Goal: Answer question/provide support

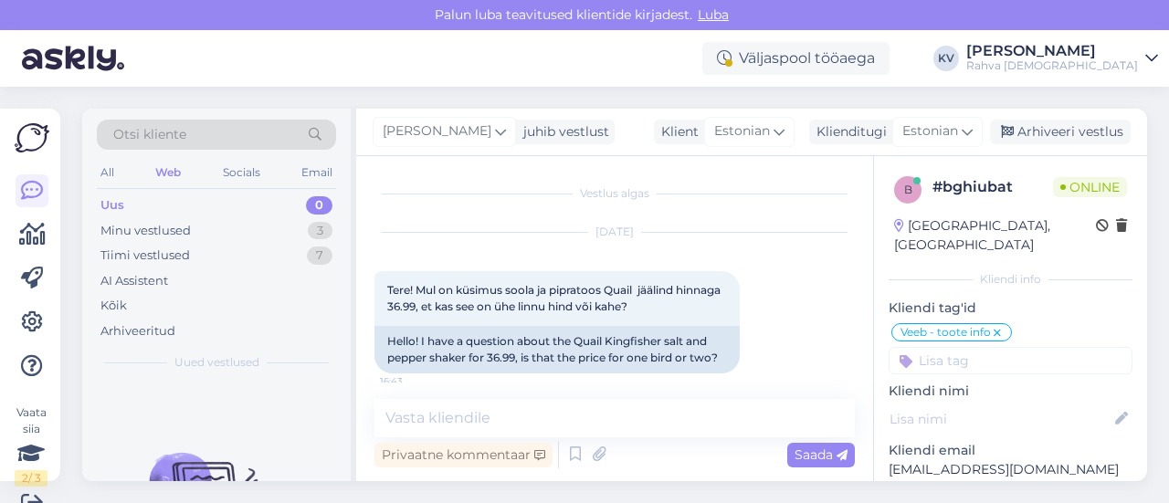
click at [183, 193] on div "Uus 0" at bounding box center [216, 206] width 239 height 26
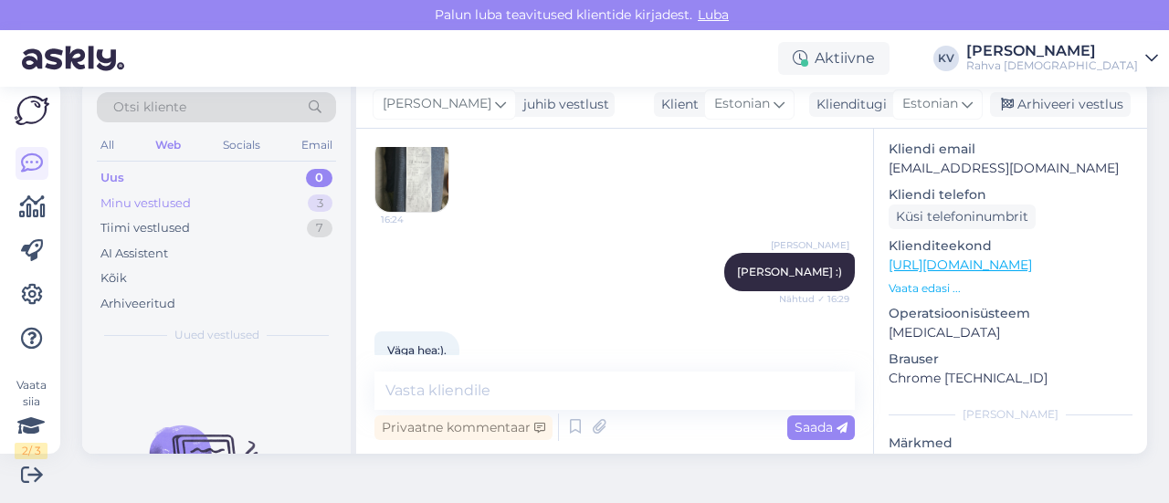
click at [236, 202] on div "Minu vestlused 3" at bounding box center [216, 204] width 239 height 26
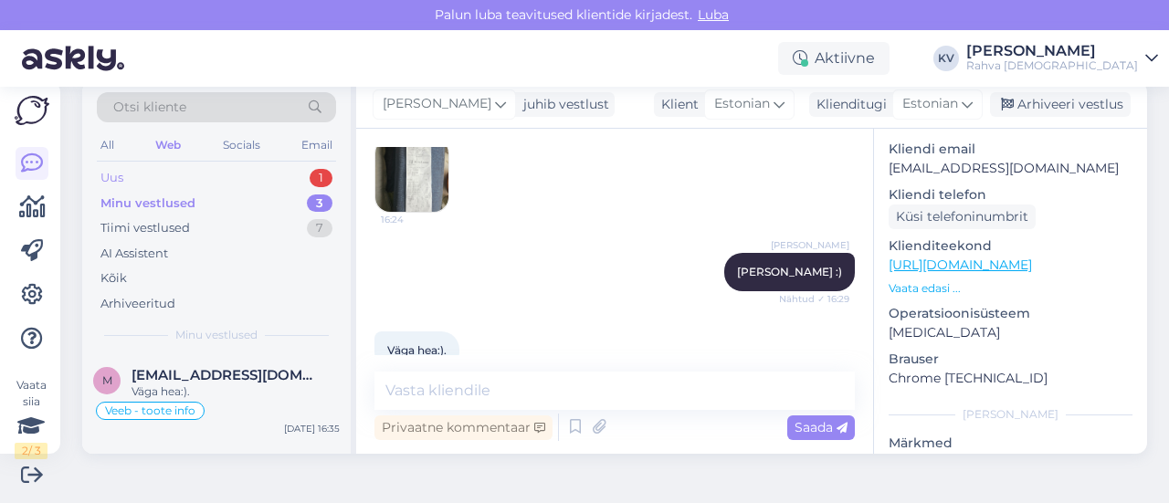
click at [184, 176] on div "Uus 1" at bounding box center [216, 178] width 239 height 26
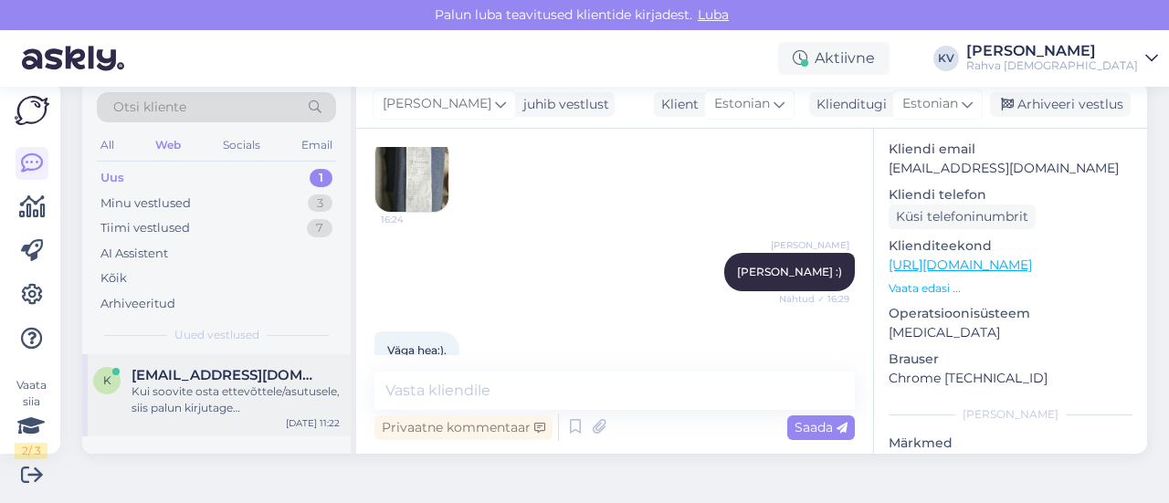
click at [196, 410] on div "Kui soovite osta ettevõttele/asutusele, siis palun kirjutage [EMAIL_ADDRESS][DO…" at bounding box center [236, 400] width 208 height 33
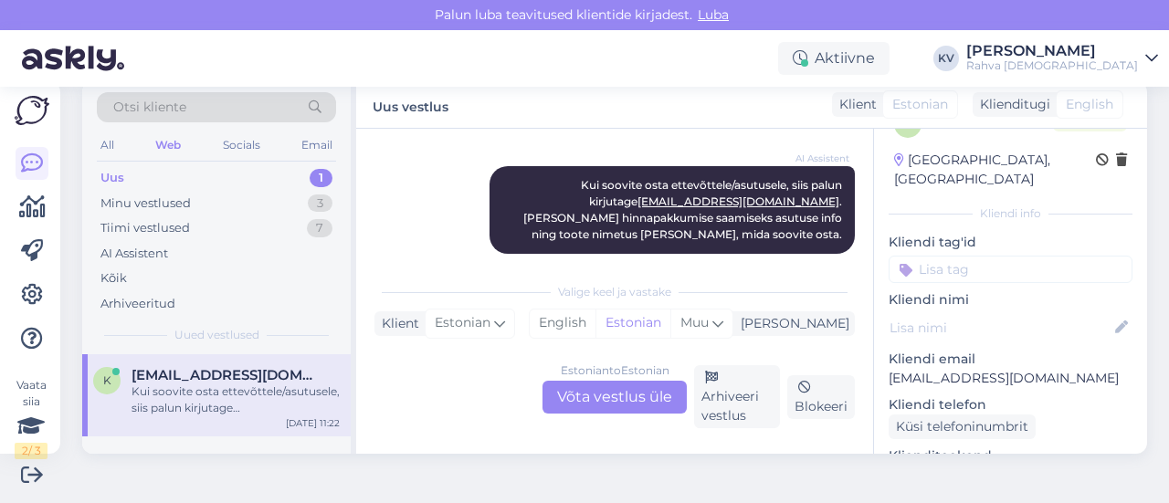
scroll to position [0, 0]
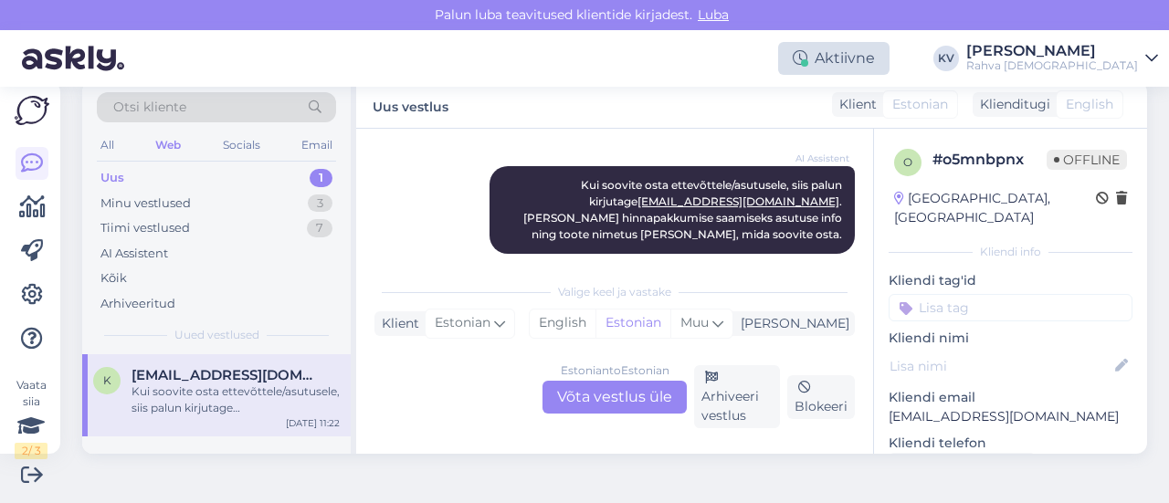
click at [890, 53] on div "Aktiivne" at bounding box center [833, 58] width 111 height 33
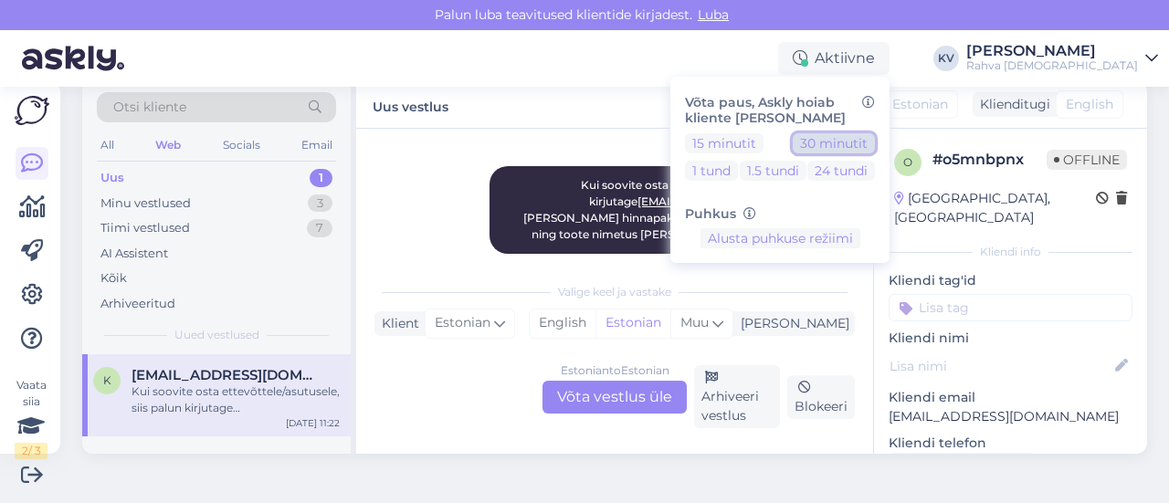
click at [875, 136] on button "30 minutit" at bounding box center [834, 143] width 82 height 20
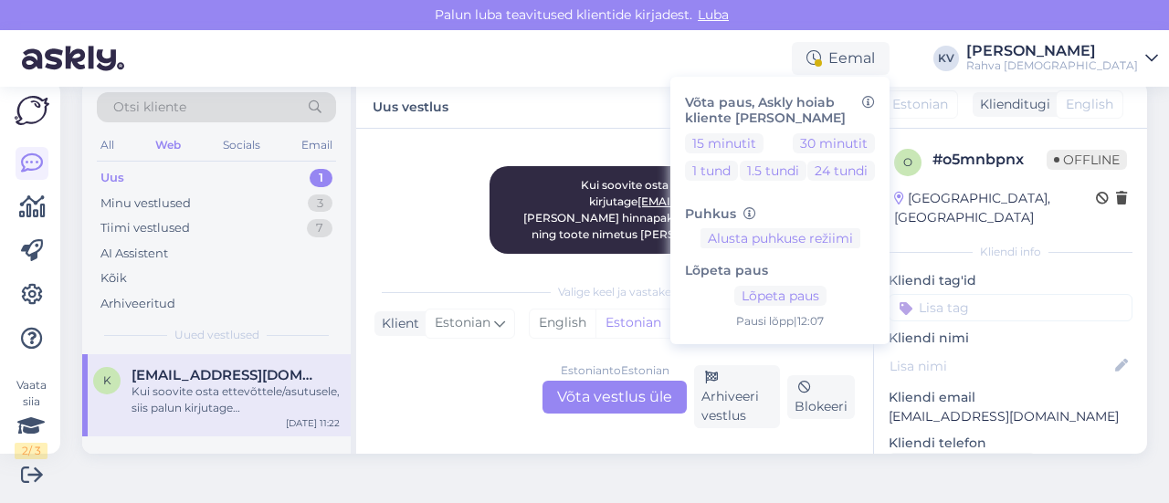
click at [861, 310] on div "Lõpeta paus Lõpeta paus Pausi [PERSON_NAME] | 12:07" at bounding box center [780, 288] width 190 height 81
click at [827, 299] on button "Lõpeta paus" at bounding box center [780, 296] width 92 height 20
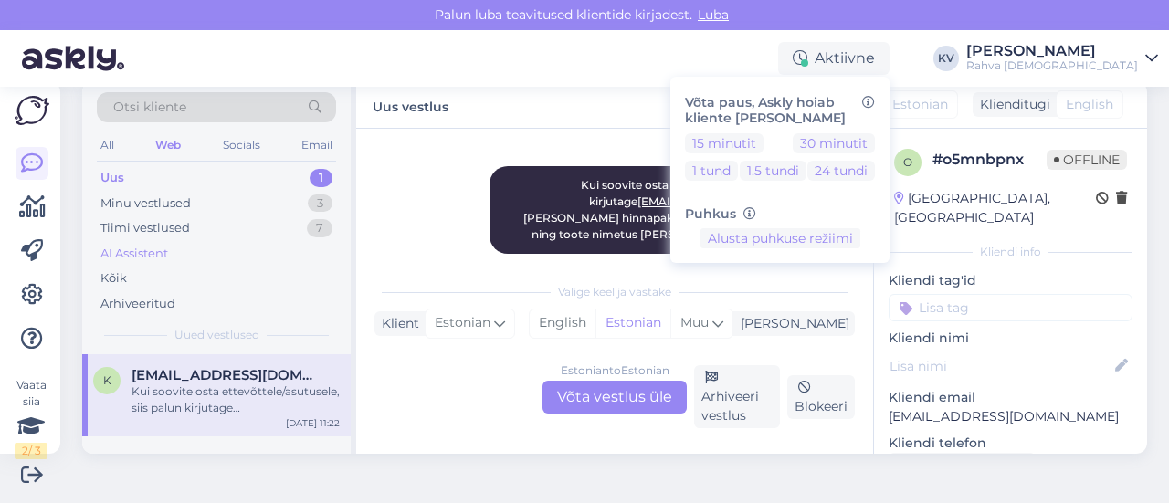
drag, startPoint x: 210, startPoint y: 164, endPoint x: 239, endPoint y: 257, distance: 97.7
click at [210, 165] on div "Uus 1" at bounding box center [216, 178] width 239 height 26
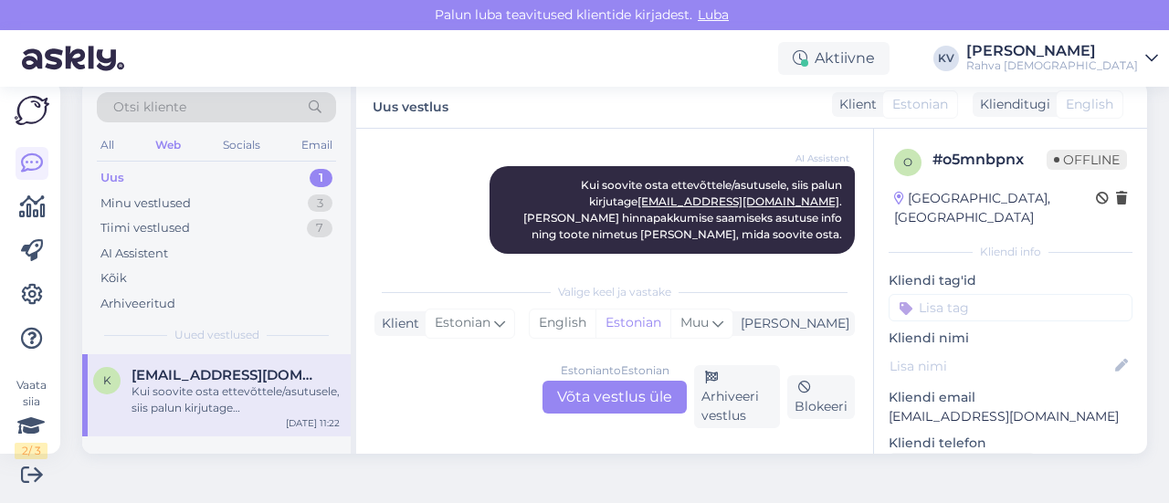
click at [252, 403] on div "Kui soovite osta ettevõttele/asutusele, siis palun kirjutage [EMAIL_ADDRESS][DO…" at bounding box center [236, 400] width 208 height 33
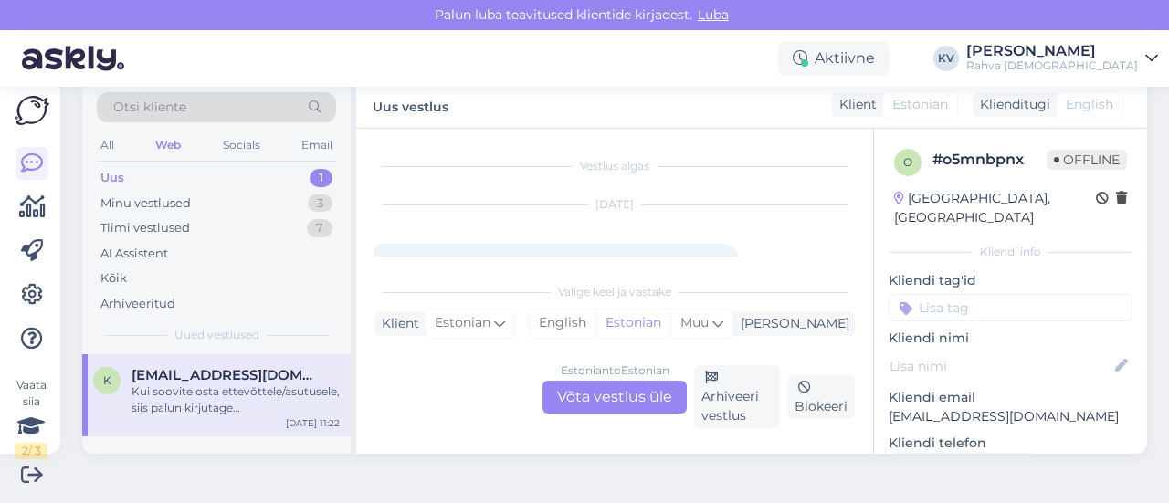
scroll to position [91, 0]
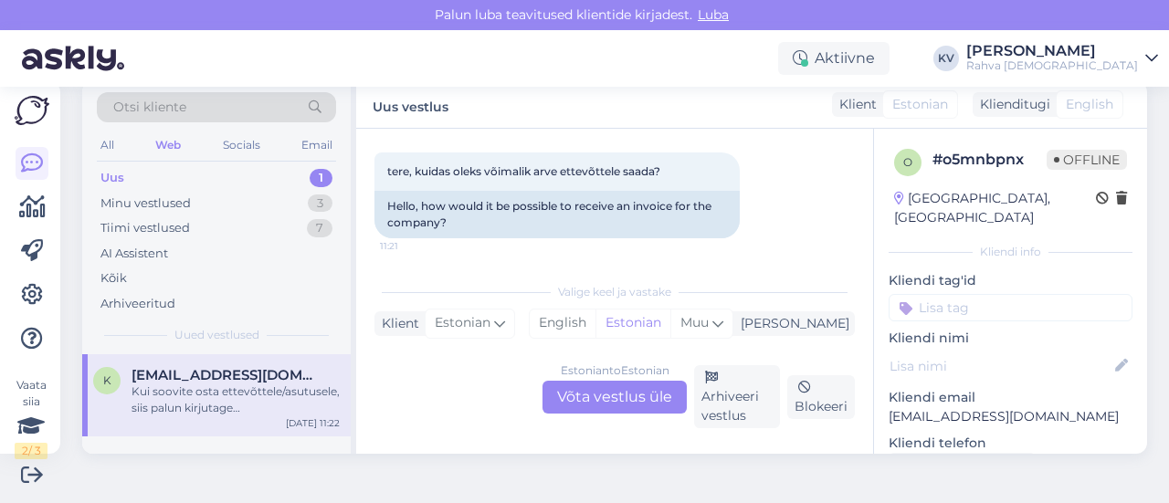
click at [962, 294] on input at bounding box center [1011, 307] width 244 height 27
type input "Veeb - ärikl"
click at [974, 350] on span "Veeb - äriklient" at bounding box center [1011, 355] width 80 height 11
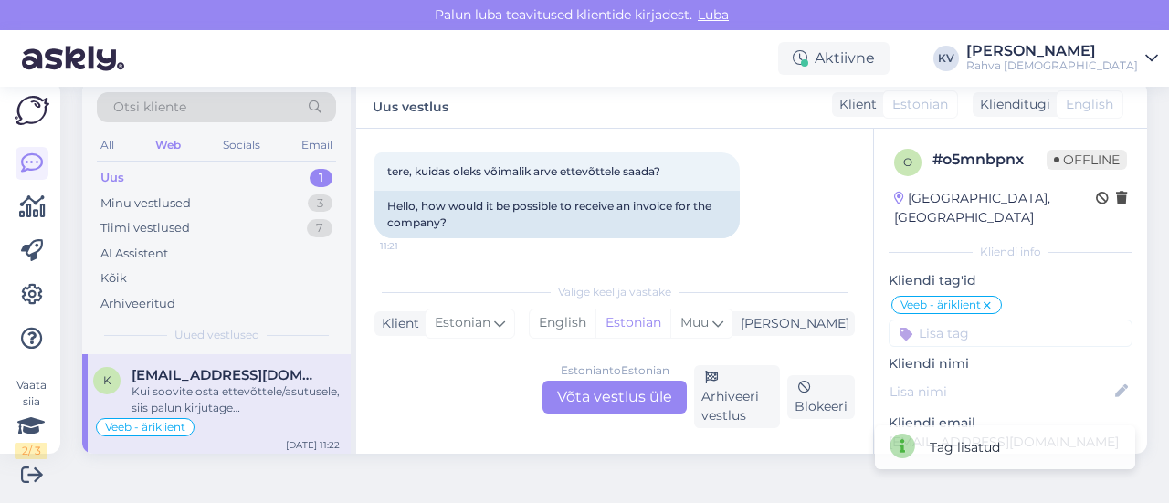
click at [959, 320] on input at bounding box center [1011, 333] width 244 height 27
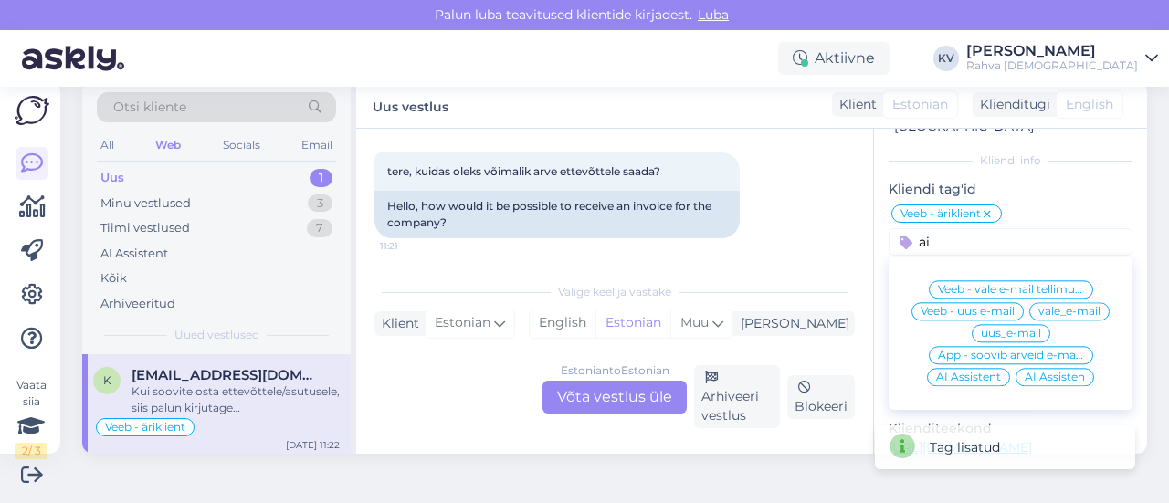
type input "ai"
click at [975, 368] on div "AI Assistent" at bounding box center [968, 377] width 83 height 18
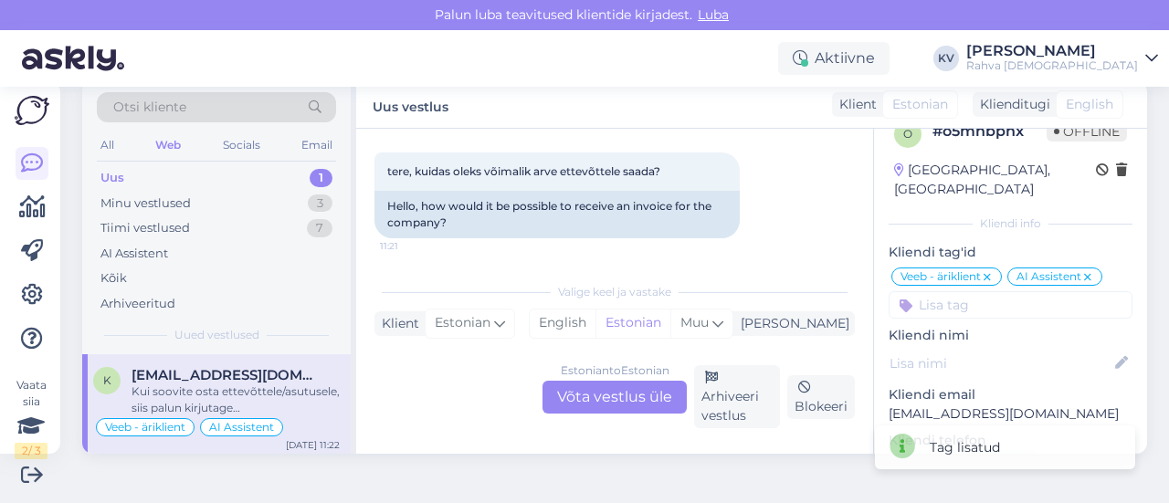
scroll to position [0, 0]
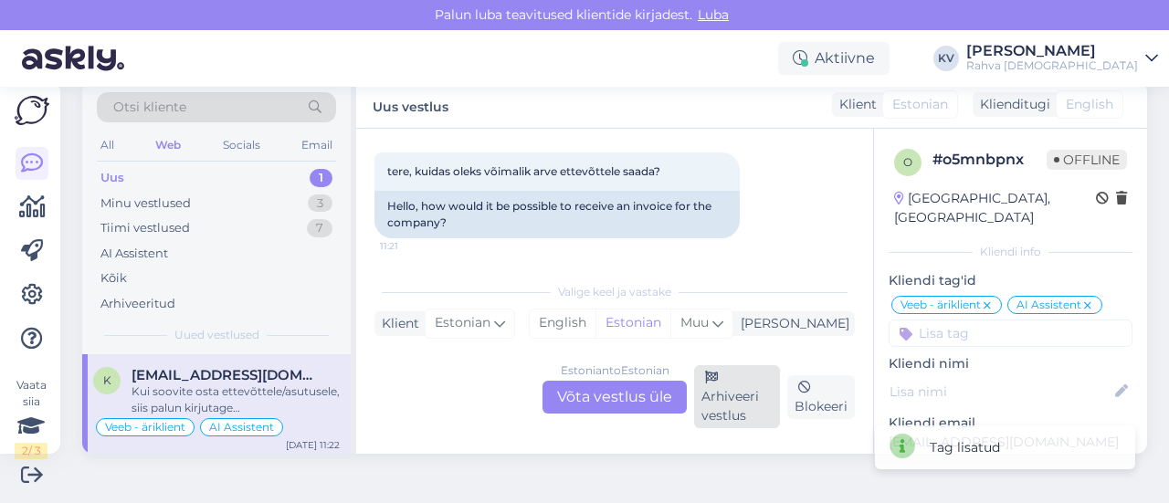
click at [718, 402] on div "Arhiveeri vestlus" at bounding box center [737, 396] width 86 height 63
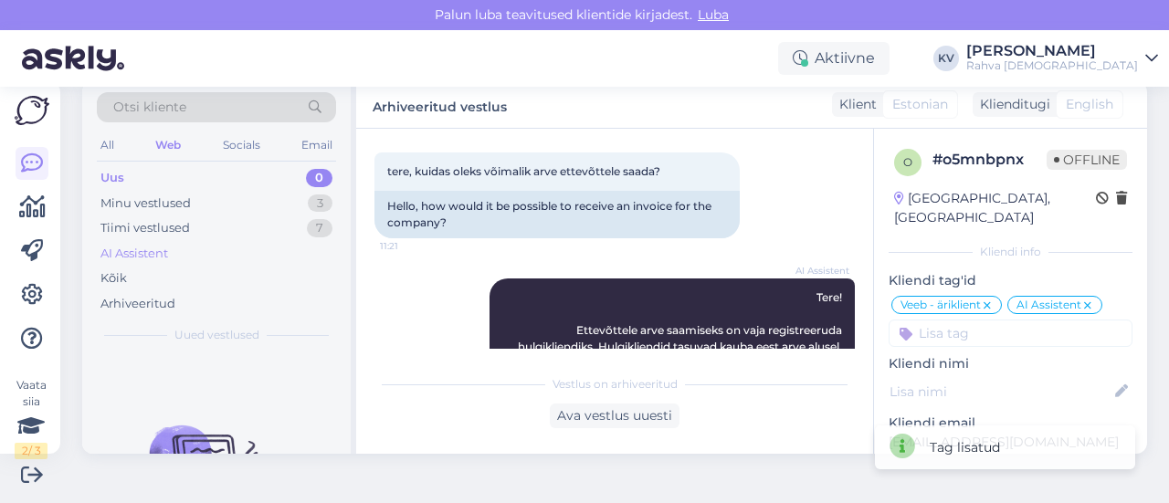
click at [159, 255] on div "AI Assistent" at bounding box center [134, 254] width 68 height 18
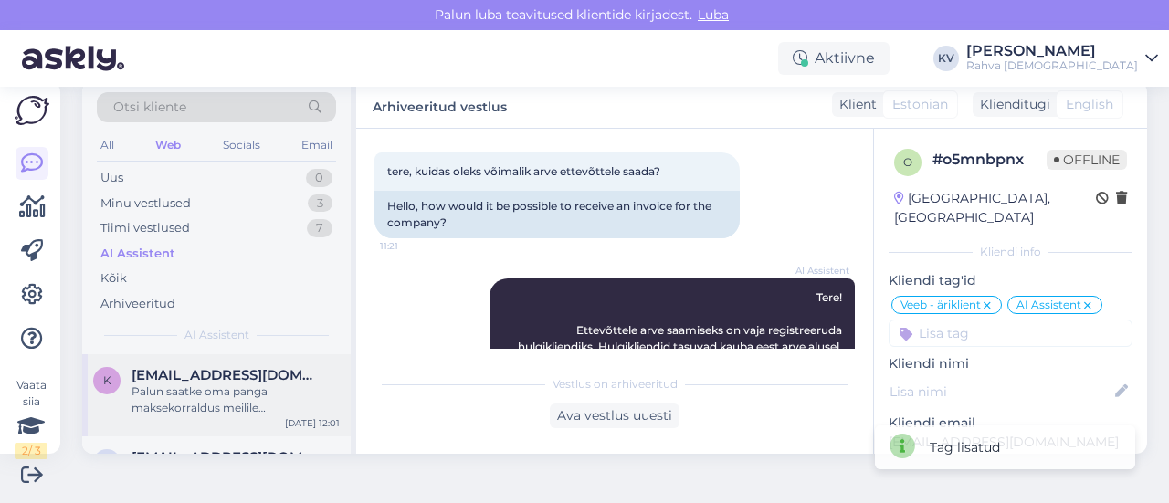
click at [221, 396] on div "Palun saatke oma panga maksekorraldus meilile [EMAIL_ADDRESS][DOMAIN_NAME], et …" at bounding box center [236, 400] width 208 height 33
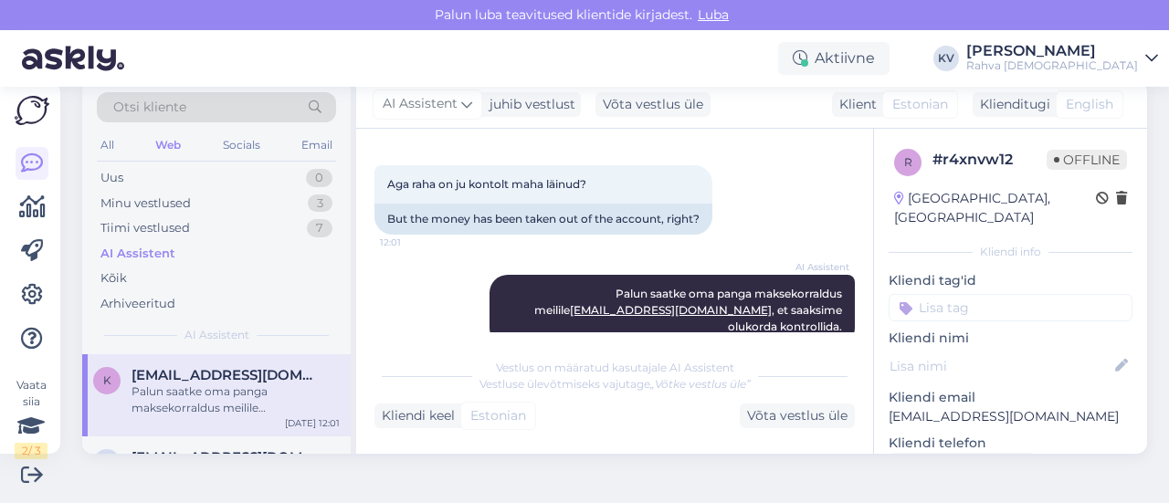
scroll to position [91, 0]
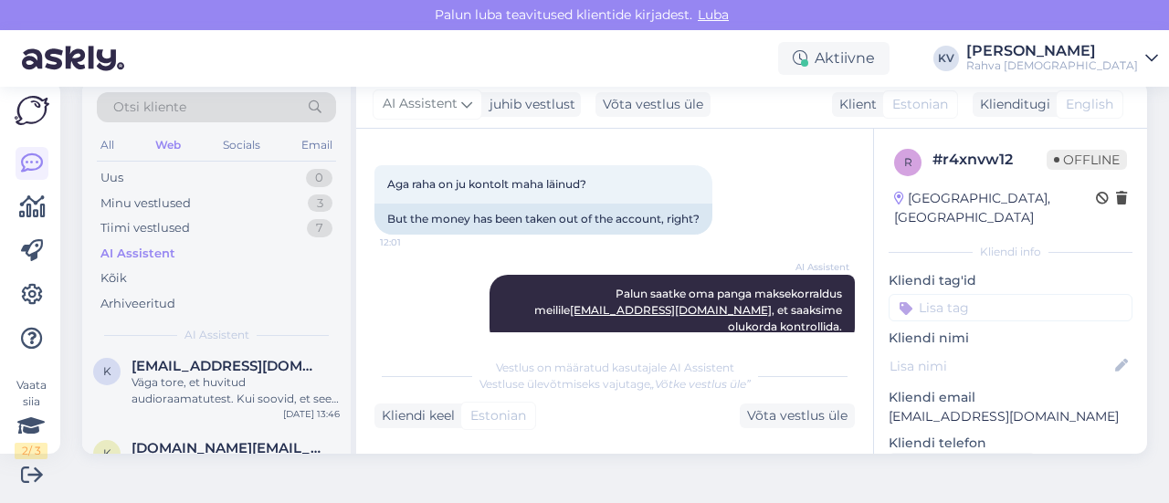
click at [146, 385] on div "Väga tore, et huvitud audioraamatutest. Kui soovid, et see tulevikus lisanduks,…" at bounding box center [236, 391] width 208 height 33
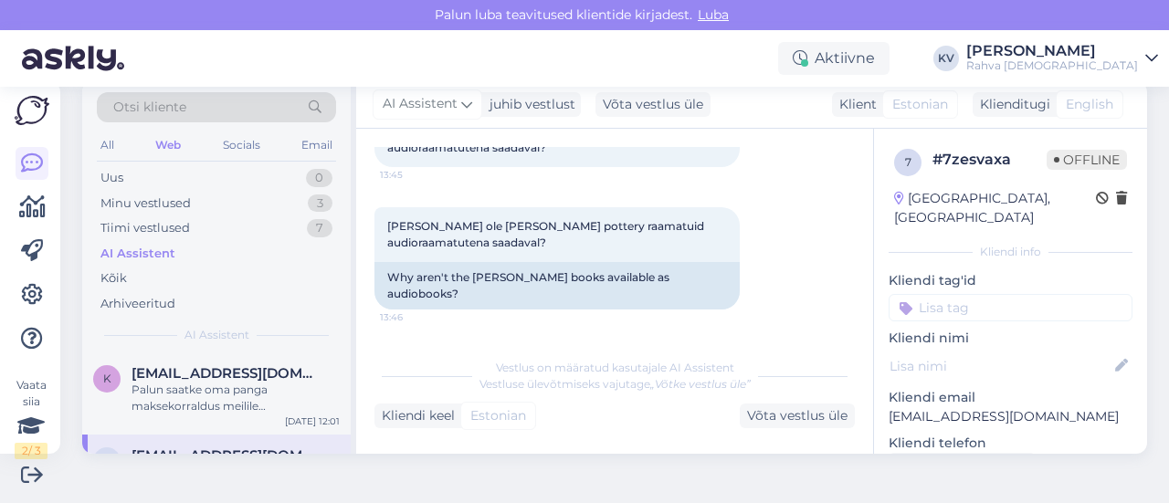
scroll to position [0, 0]
click at [263, 183] on div "Uus 0" at bounding box center [216, 178] width 239 height 26
